Goal: Subscribe to service/newsletter

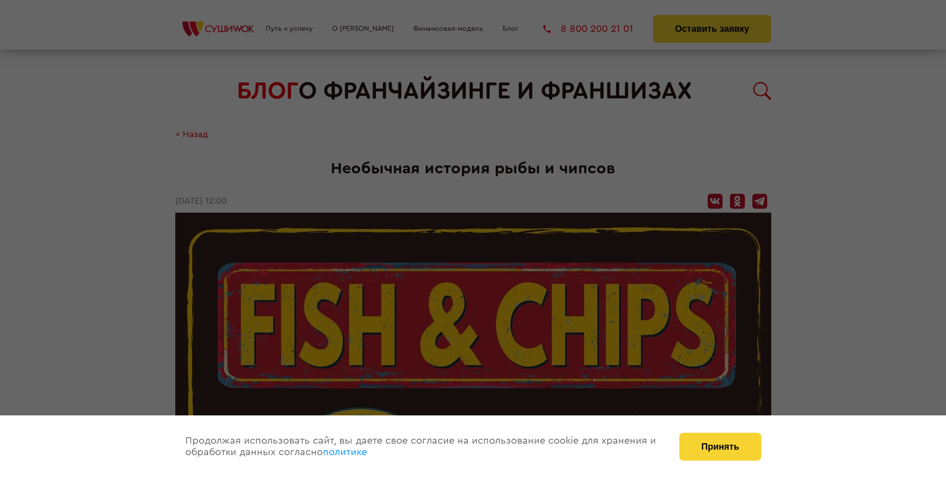
scroll to position [1233, 0]
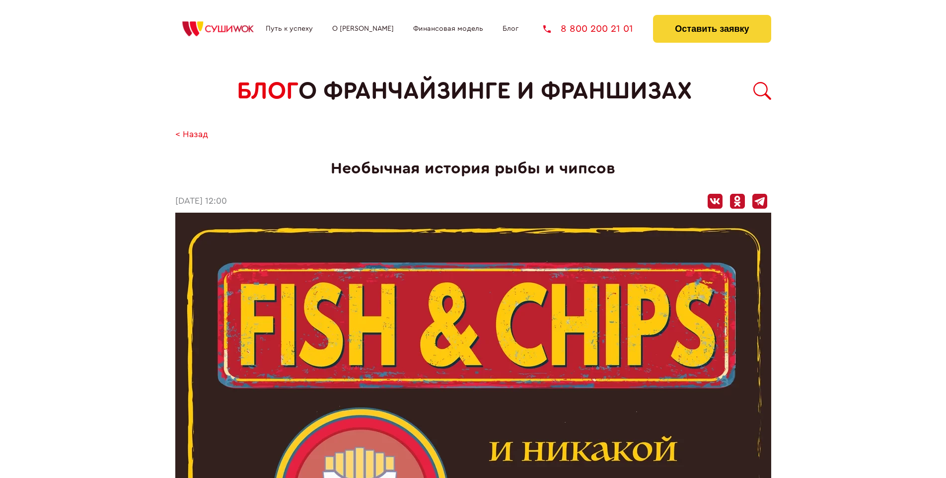
scroll to position [1233, 0]
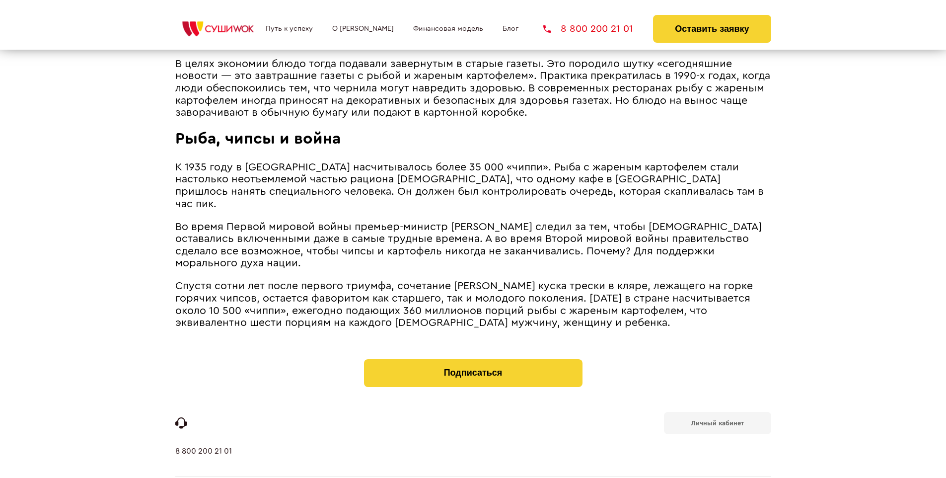
click at [717, 420] on b "Личный кабинет" at bounding box center [717, 423] width 53 height 6
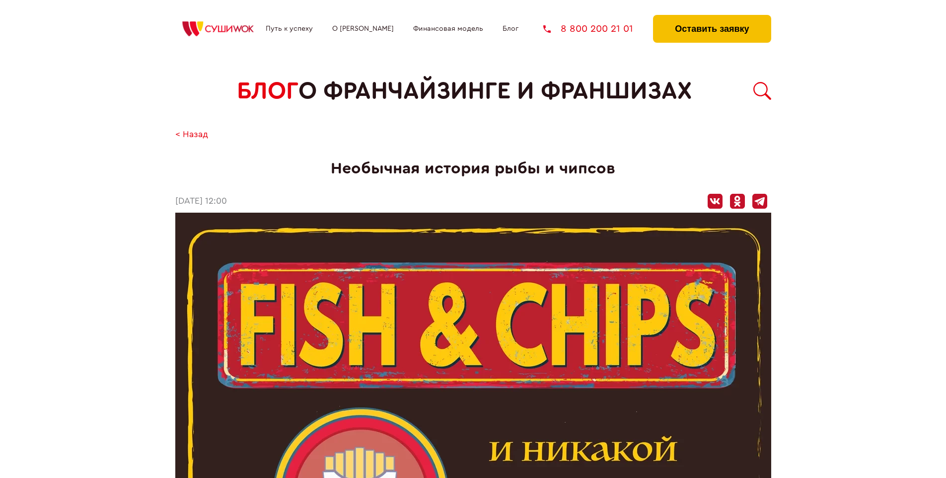
click at [711, 17] on button "Оставить заявку" at bounding box center [712, 29] width 118 height 28
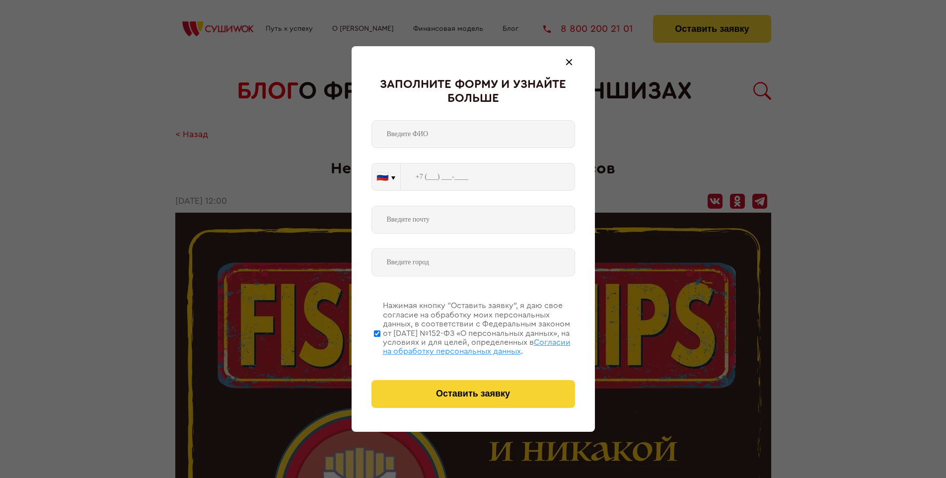
click at [460, 345] on span "Согласии на обработку персональных данных" at bounding box center [477, 346] width 188 height 17
click at [380, 345] on input "Нажимая кнопку “Оставить заявку”, я даю свое согласие на обработку моих персона…" at bounding box center [377, 332] width 6 height 79
checkbox input "false"
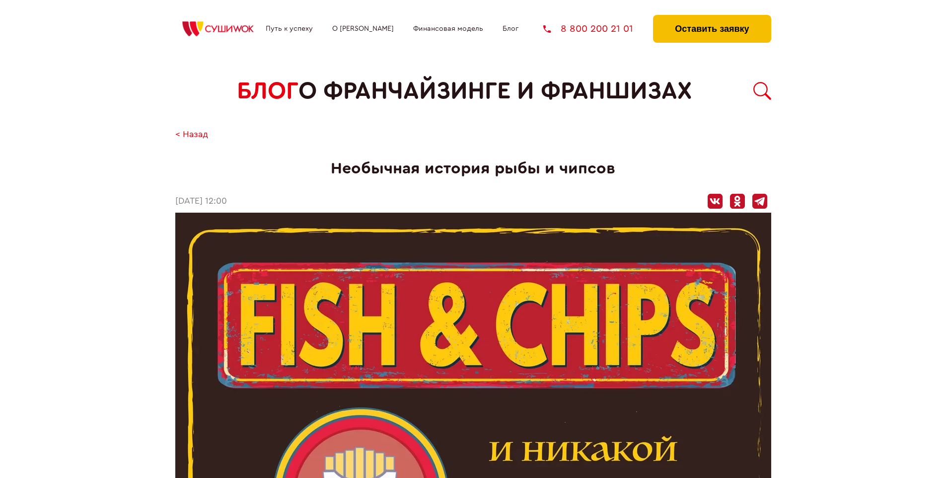
click at [711, 17] on button "Оставить заявку" at bounding box center [712, 29] width 118 height 28
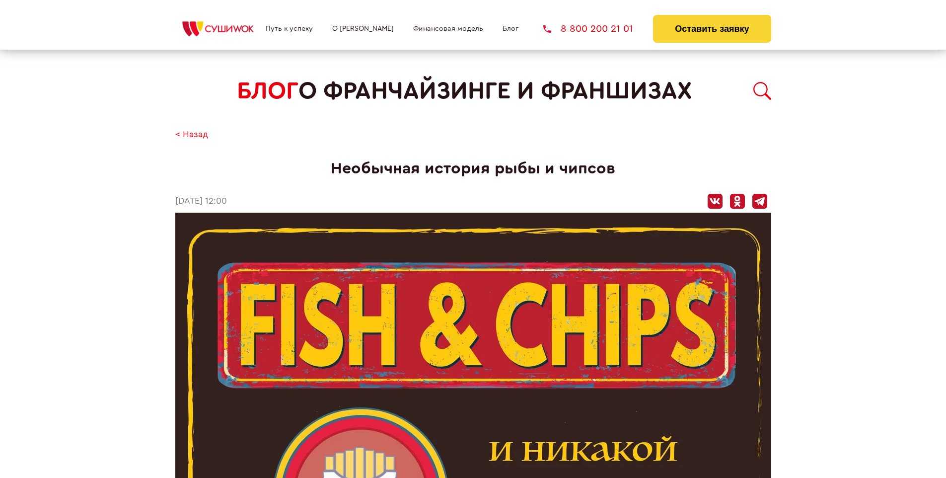
scroll to position [1233, 0]
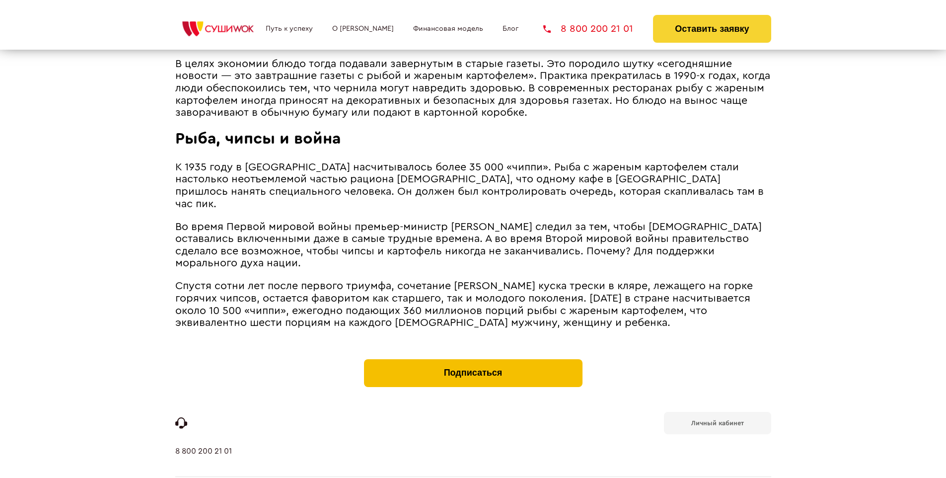
click at [473, 359] on button "Подписаться" at bounding box center [473, 373] width 218 height 28
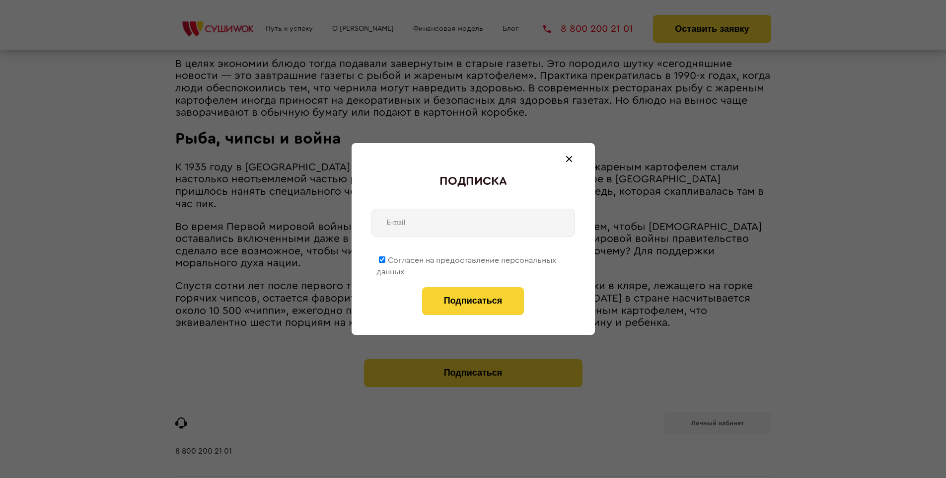
click at [467, 258] on span "Согласен на предоставление персональных данных" at bounding box center [466, 265] width 180 height 19
click at [385, 258] on input "Согласен на предоставление персональных данных" at bounding box center [382, 259] width 6 height 6
checkbox input "false"
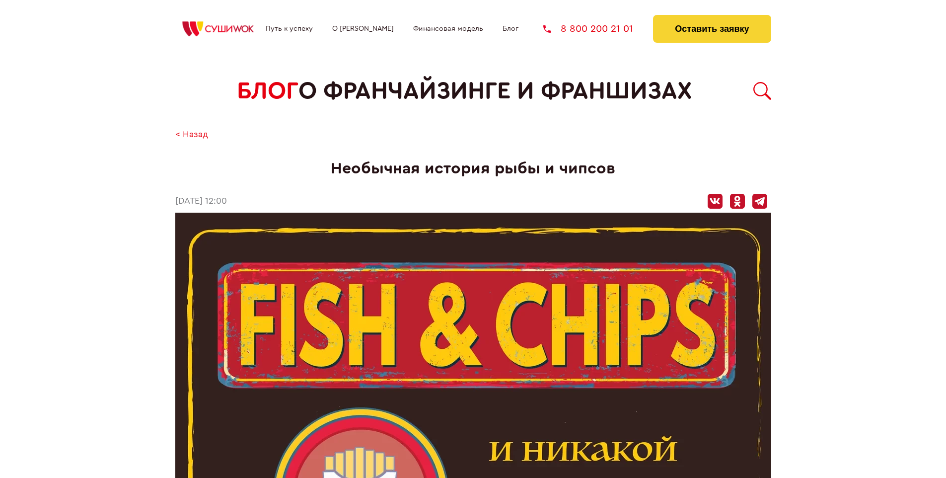
scroll to position [1233, 0]
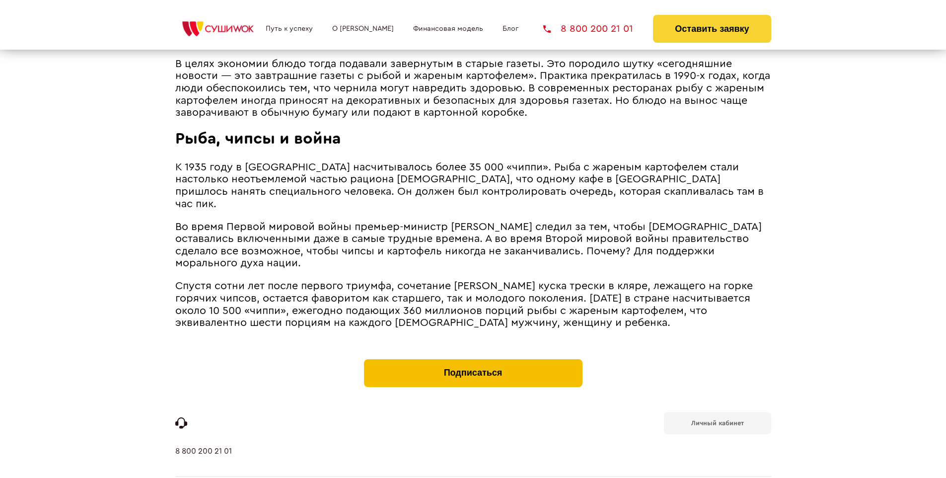
click at [473, 359] on button "Подписаться" at bounding box center [473, 373] width 218 height 28
